Goal: Check status: Check status

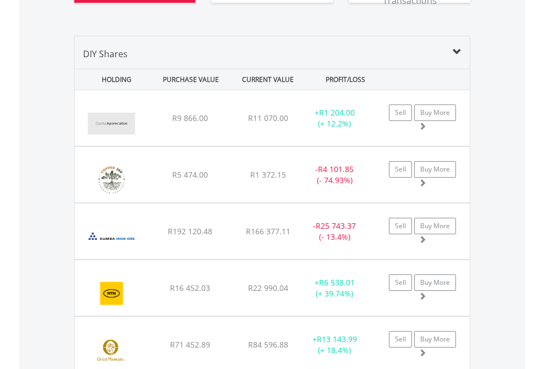
scroll to position [1223, 0]
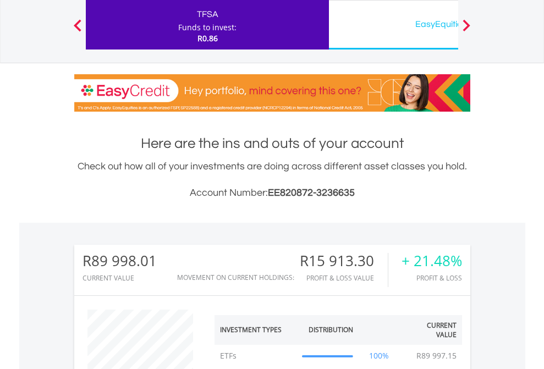
scroll to position [106, 173]
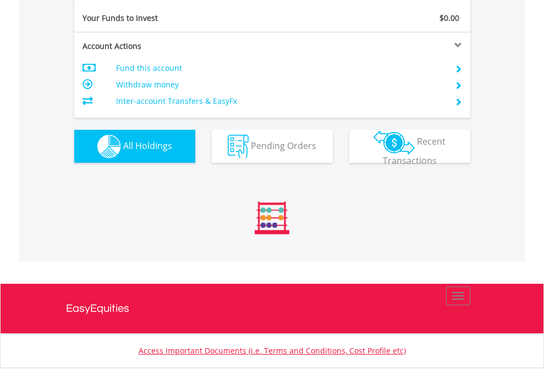
scroll to position [106, 173]
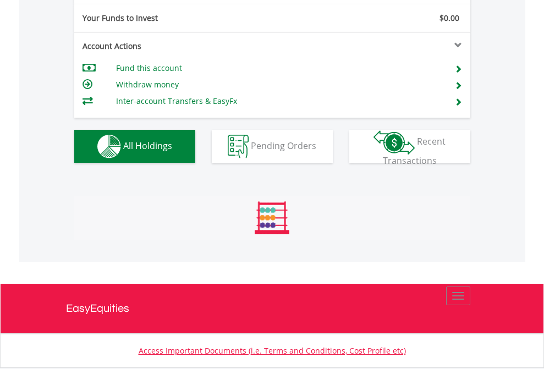
scroll to position [1093, 0]
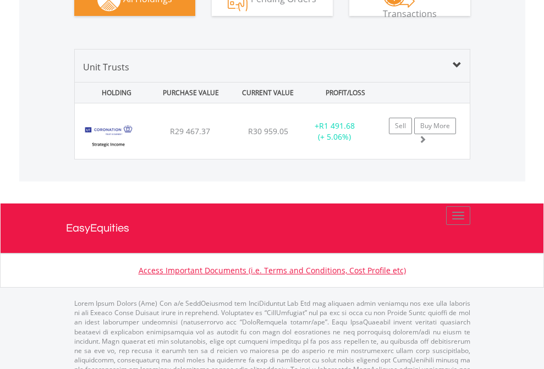
scroll to position [1095, 0]
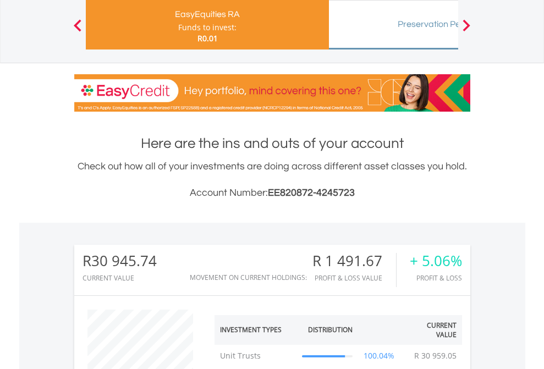
scroll to position [106, 173]
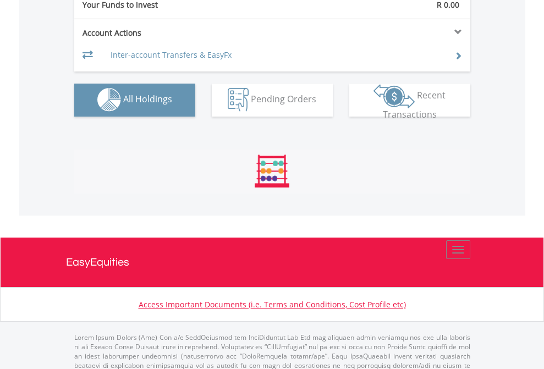
scroll to position [1089, 0]
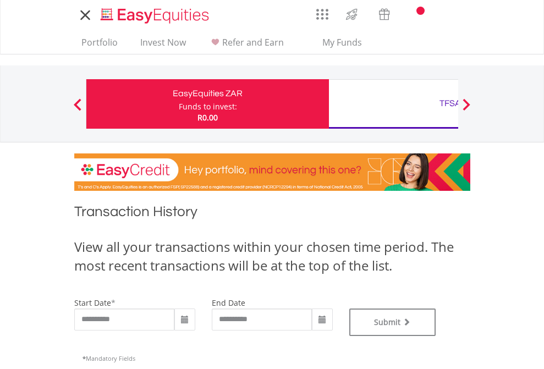
type input "**********"
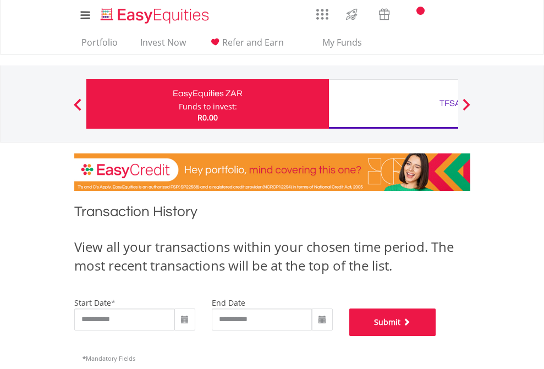
click at [436, 336] on button "Submit" at bounding box center [392, 321] width 87 height 27
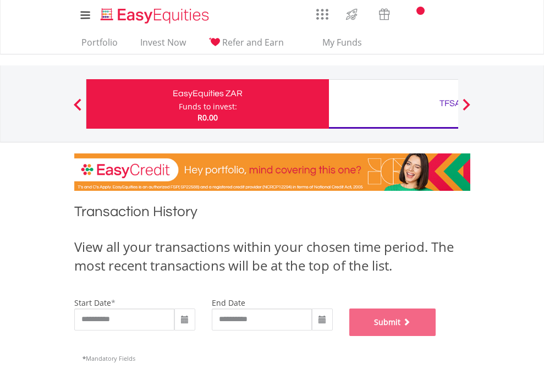
scroll to position [446, 0]
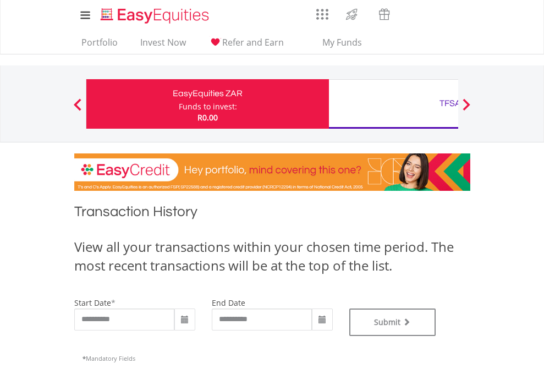
click at [393, 104] on div "TFSA" at bounding box center [449, 103] width 229 height 15
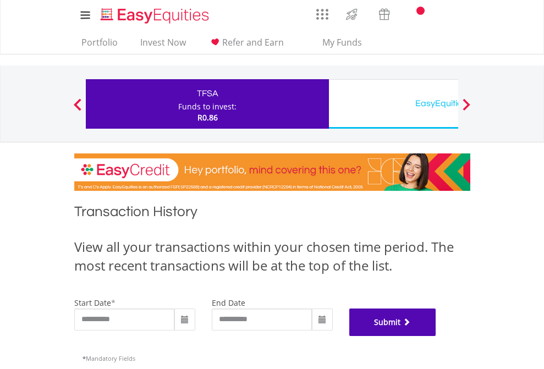
click at [436, 336] on button "Submit" at bounding box center [392, 321] width 87 height 27
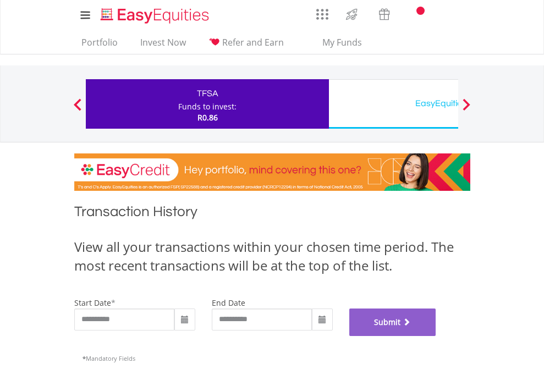
scroll to position [446, 0]
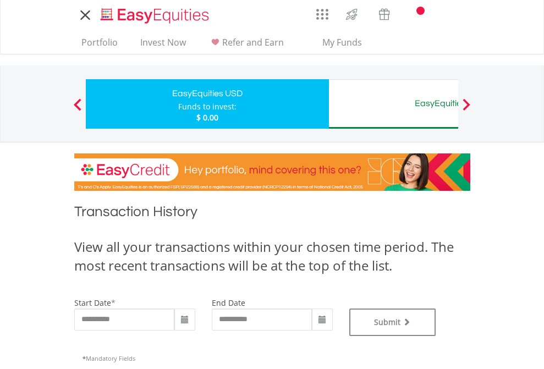
type input "**********"
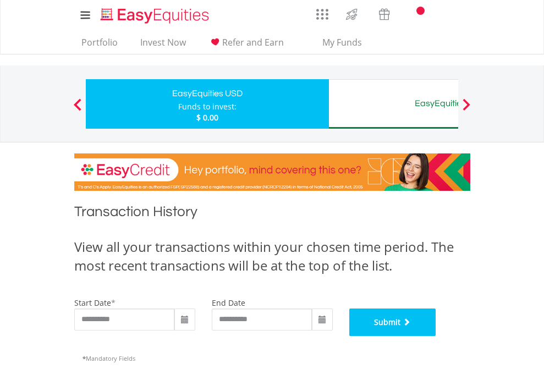
click at [436, 336] on button "Submit" at bounding box center [392, 321] width 87 height 27
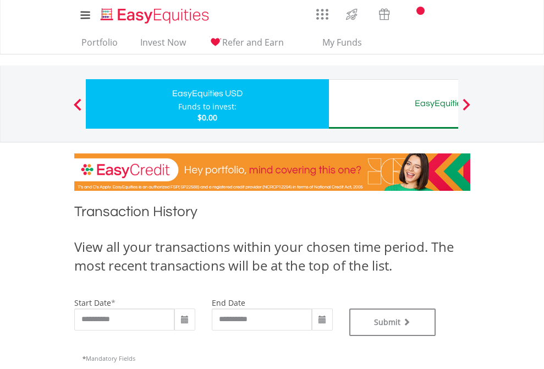
click at [393, 104] on div "EasyEquities AUD" at bounding box center [449, 103] width 229 height 15
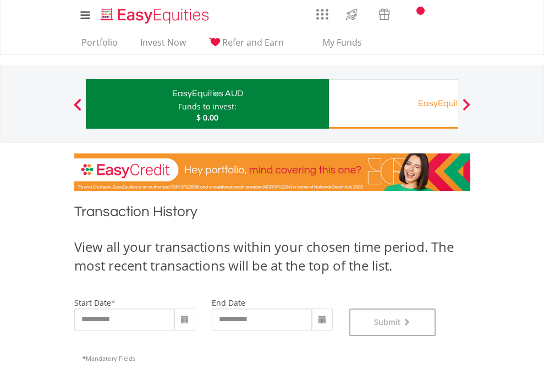
scroll to position [446, 0]
click at [393, 104] on div "EasyEquities RA" at bounding box center [449, 103] width 229 height 15
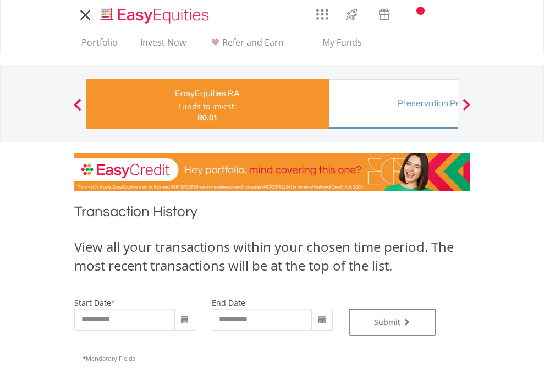
type input "**********"
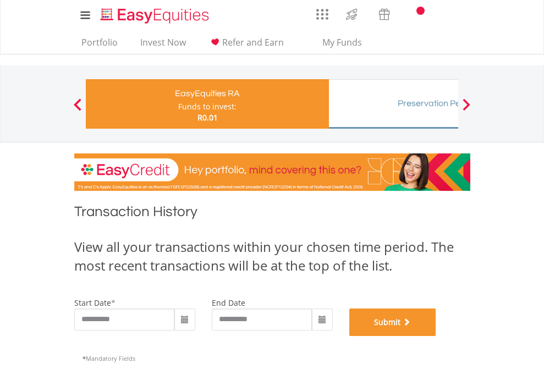
click at [436, 336] on button "Submit" at bounding box center [392, 321] width 87 height 27
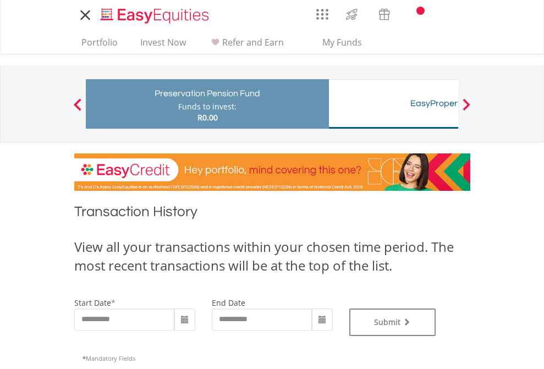
type input "**********"
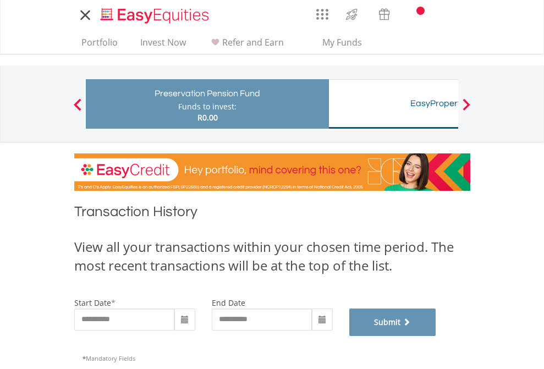
click at [436, 336] on button "Submit" at bounding box center [392, 321] width 87 height 27
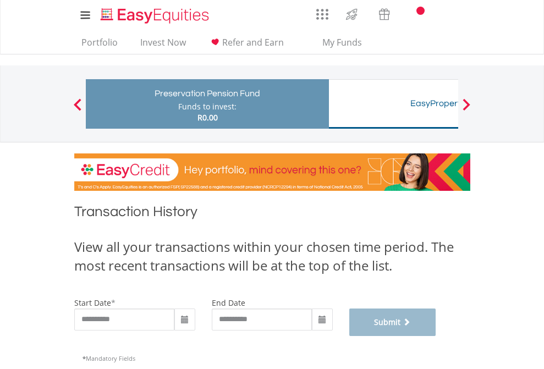
scroll to position [446, 0]
